Goal: Task Accomplishment & Management: Manage account settings

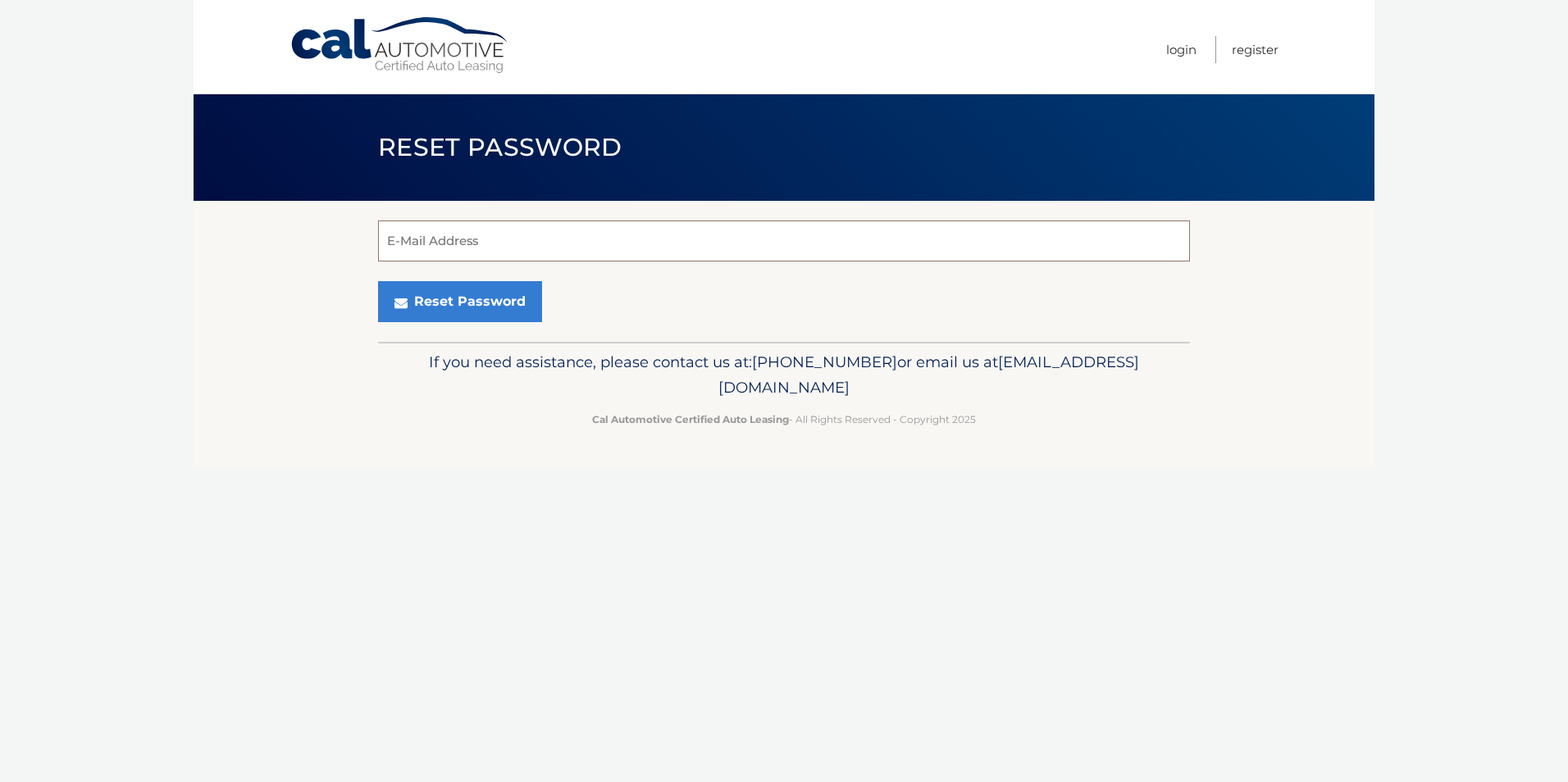
click at [425, 243] on input "E-Mail Address" at bounding box center [783, 241] width 811 height 41
type input "d."
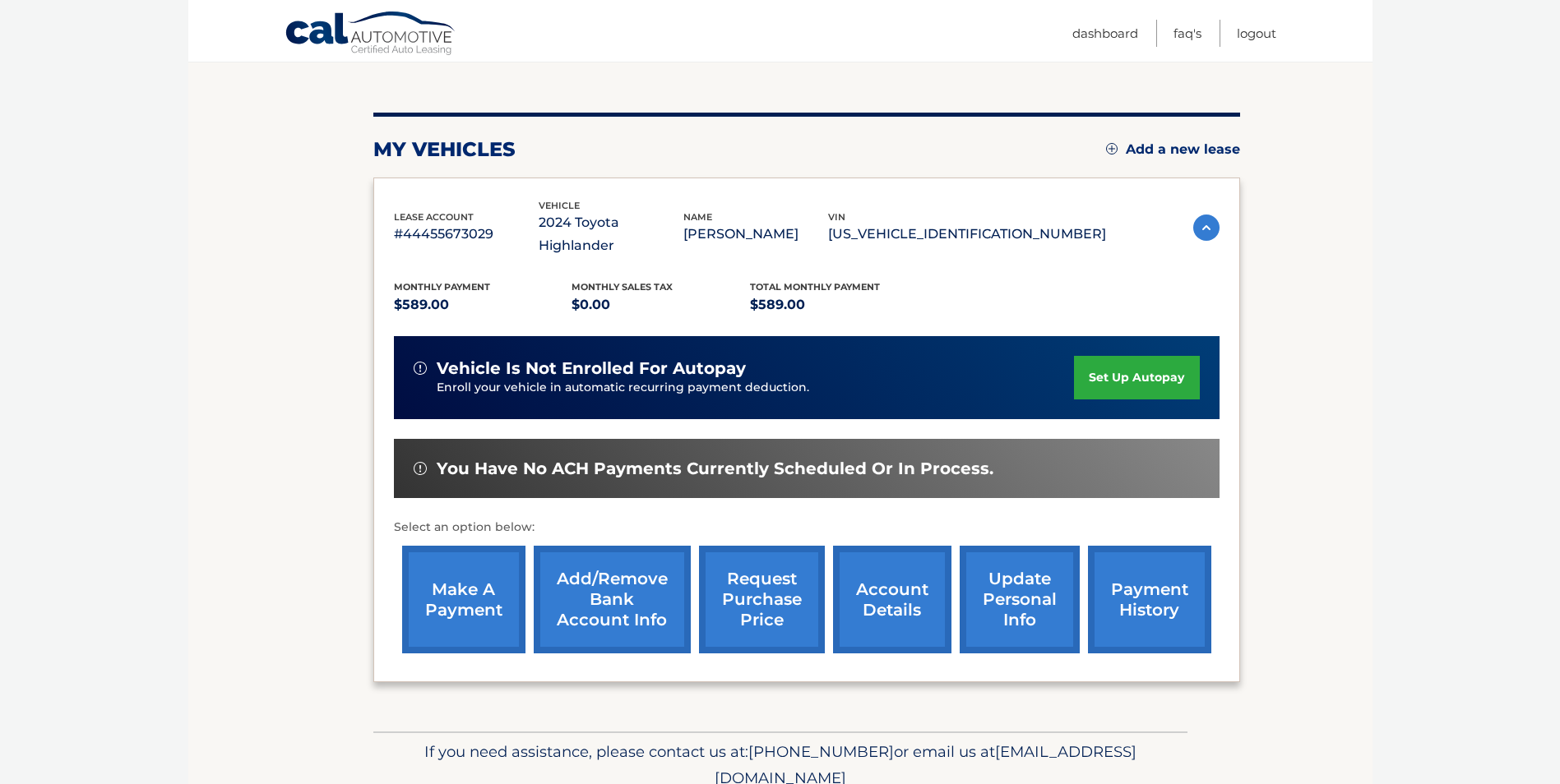
scroll to position [164, 0]
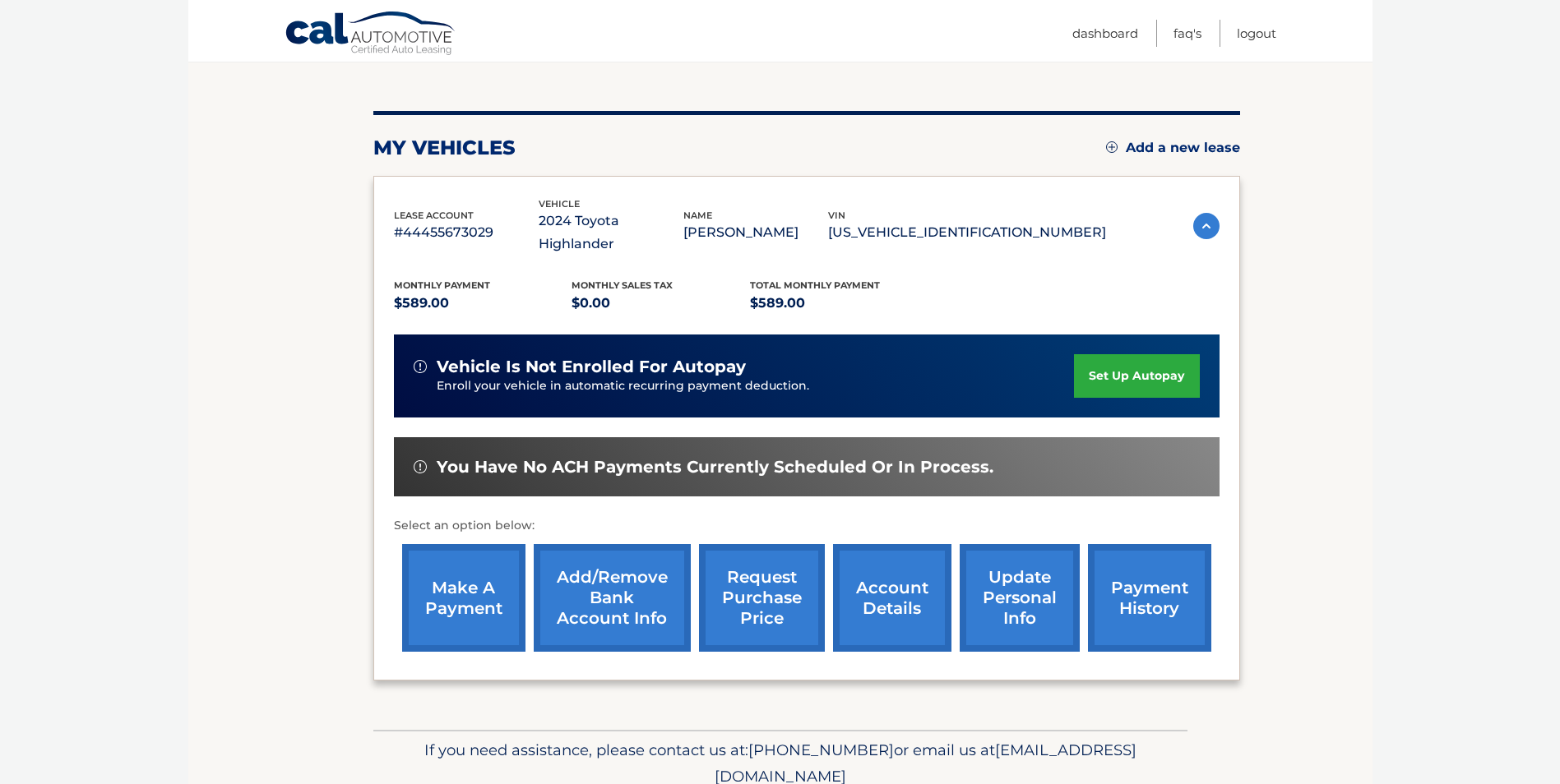
click at [467, 580] on link "make a payment" at bounding box center [464, 598] width 123 height 108
